Goal: Information Seeking & Learning: Learn about a topic

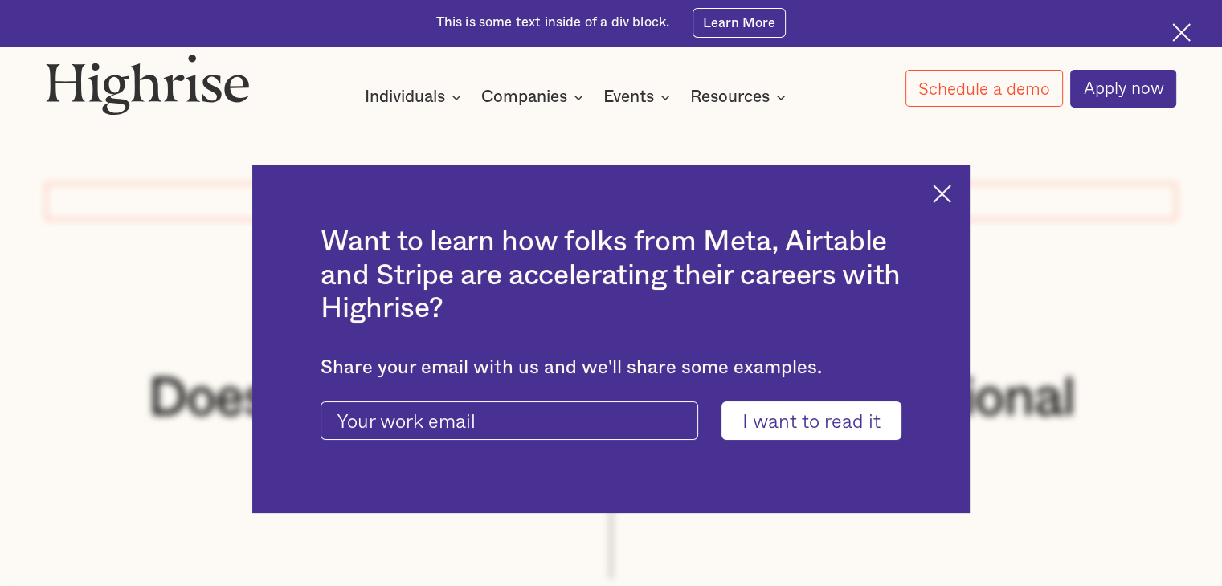
click at [942, 191] on img at bounding box center [941, 194] width 18 height 18
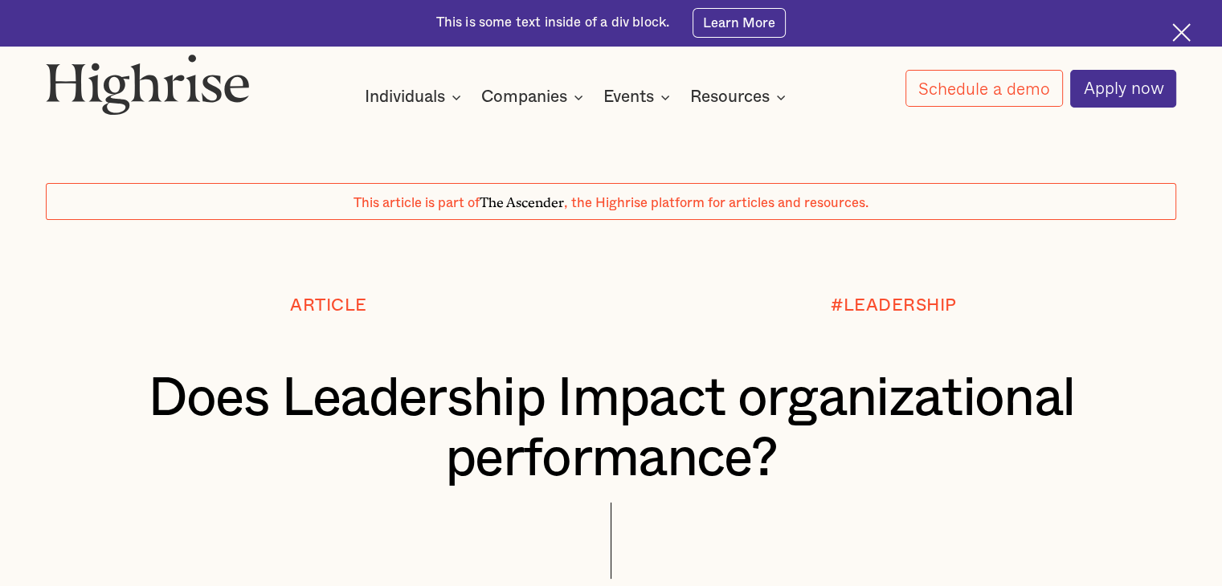
click at [530, 415] on h1 "Does Leadership Impact organizational performance?" at bounding box center [611, 429] width 1036 height 120
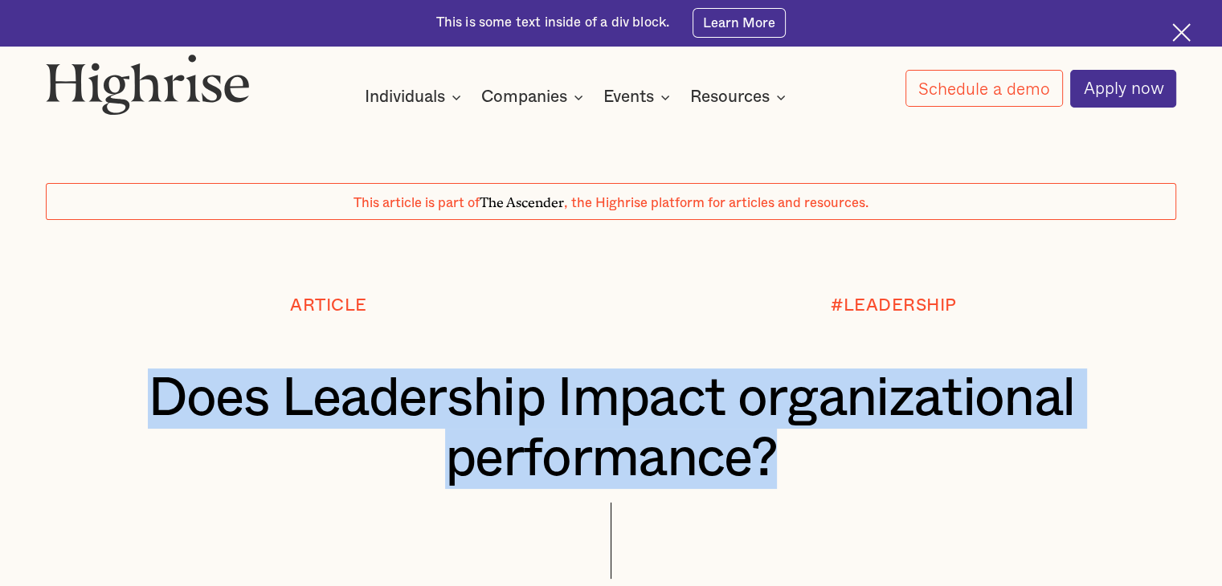
click at [530, 415] on h1 "Does Leadership Impact organizational performance?" at bounding box center [611, 429] width 1036 height 120
copy h1 "Does Leadership Impact organizational performance?"
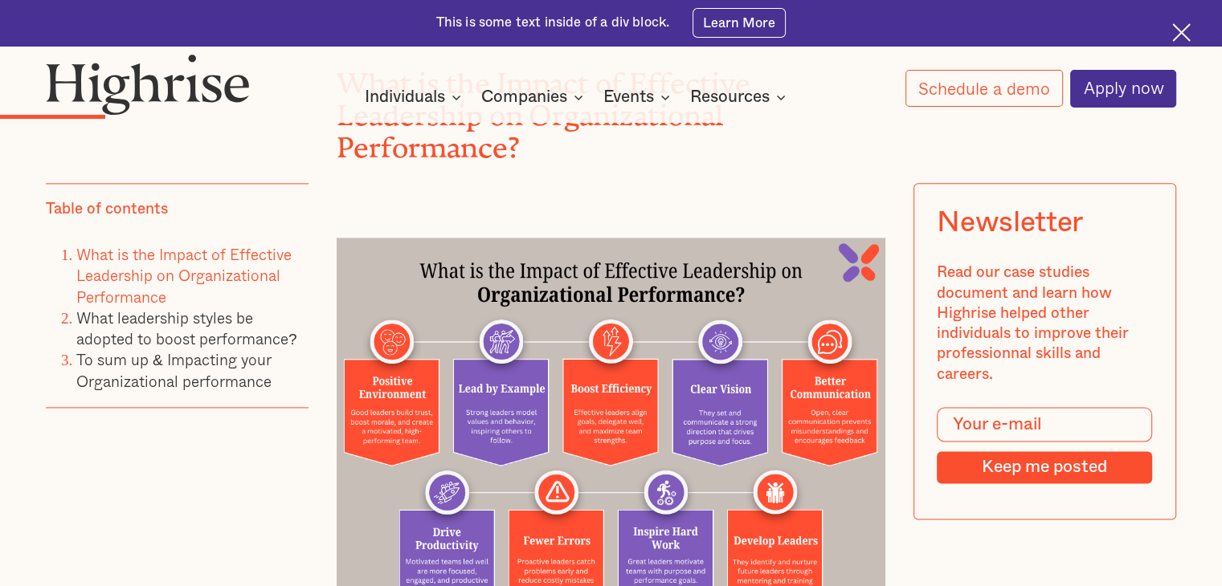
scroll to position [2112, 0]
